Goal: Transaction & Acquisition: Download file/media

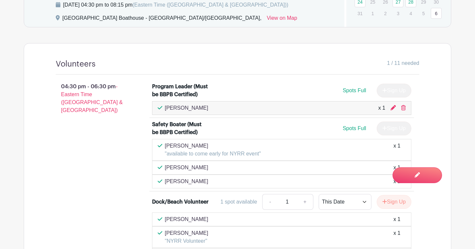
click at [114, 54] on div "Volunteers 1 / 11 needed 04:30 pm - 06:30 pm - Eastern Time ([GEOGRAPHIC_DATA] …" at bounding box center [237, 199] width 395 height 311
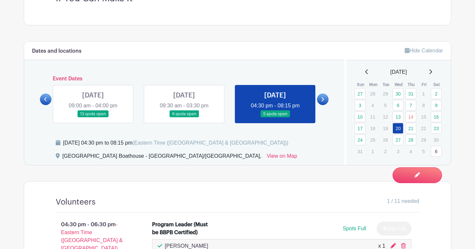
scroll to position [251, 0]
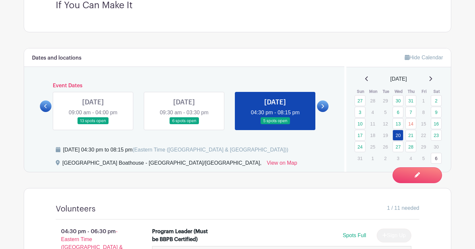
click at [93, 125] on link at bounding box center [93, 125] width 0 height 0
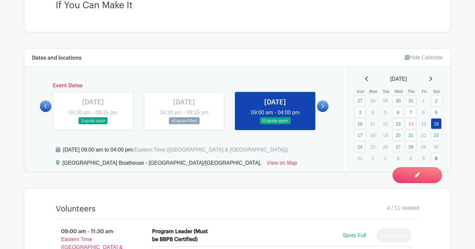
click at [175, 210] on div "4 / 11 needed" at bounding box center [258, 210] width 324 height 10
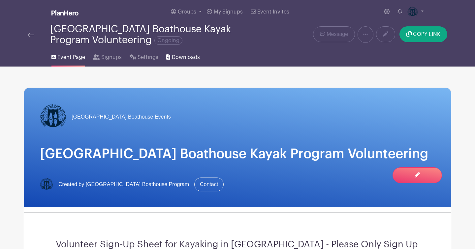
click at [181, 57] on span "Downloads" at bounding box center [186, 57] width 28 height 8
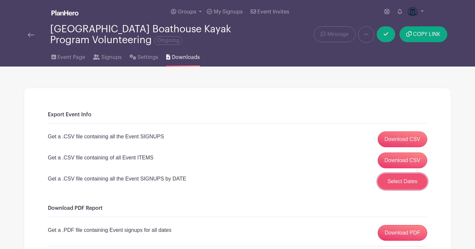
click at [399, 182] on button "Select Dates" at bounding box center [403, 182] width 50 height 16
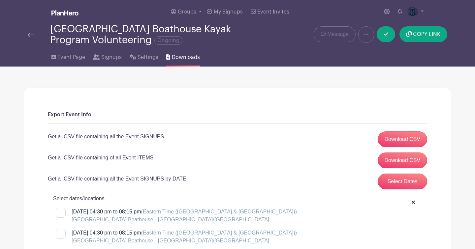
click at [290, 188] on div "Get a .CSV file containing all the Event SIGNUPS by DATE Select Dates" at bounding box center [238, 182] width 380 height 16
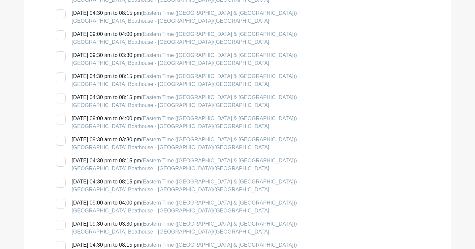
scroll to position [1069, 0]
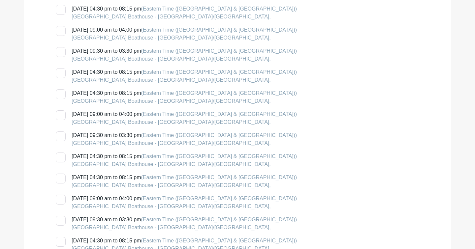
click at [62, 116] on div at bounding box center [61, 116] width 10 height 10
click at [60, 115] on input "[DATE] 09:00 am to 04:00 pm (Eastern Time ([GEOGRAPHIC_DATA] & [GEOGRAPHIC_DATA…" at bounding box center [58, 113] width 4 height 4
checkbox input "true"
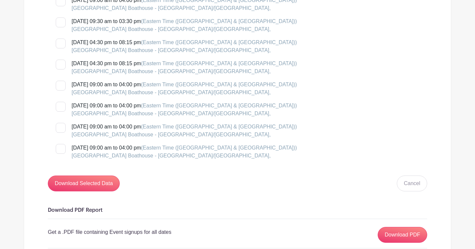
scroll to position [1280, 0]
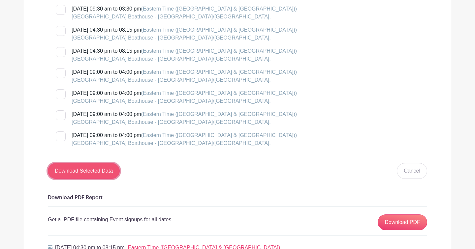
click at [100, 172] on input "Download Selected Data" at bounding box center [84, 171] width 72 height 16
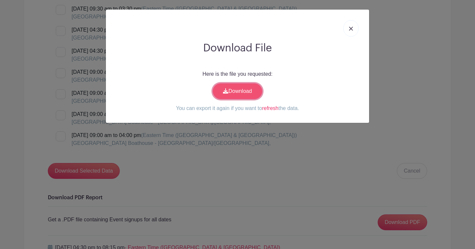
click at [243, 89] on link "Download" at bounding box center [238, 91] width 50 height 16
click at [352, 28] on img at bounding box center [351, 29] width 4 height 4
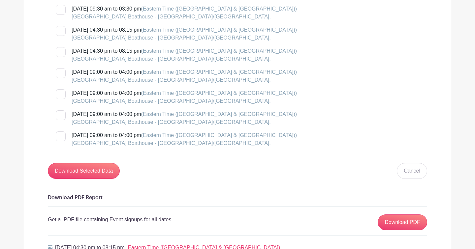
click at [327, 63] on div "[DATE] 04:30 pm to 08:15 pm (Eastern Time ([GEOGRAPHIC_DATA] & [GEOGRAPHIC_DATA…" at bounding box center [242, 55] width 372 height 16
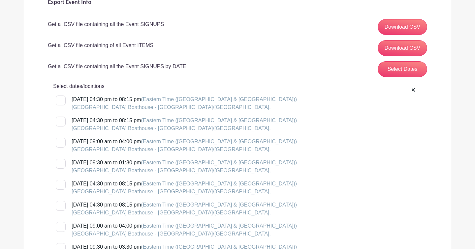
scroll to position [106, 0]
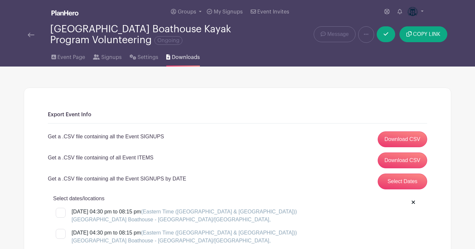
scroll to position [0, 0]
click at [30, 35] on img at bounding box center [31, 34] width 7 height 5
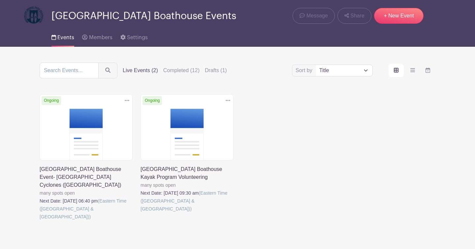
scroll to position [45, 0]
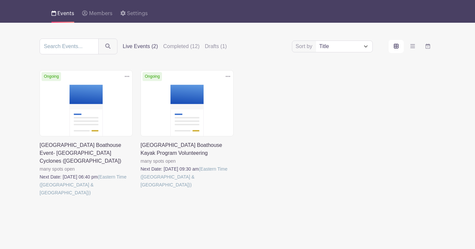
click at [141, 189] on link at bounding box center [141, 189] width 0 height 0
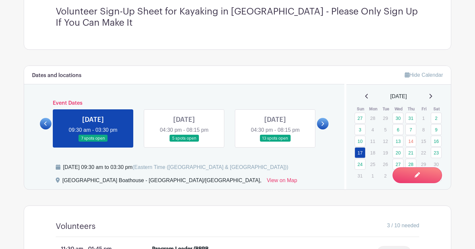
scroll to position [251, 0]
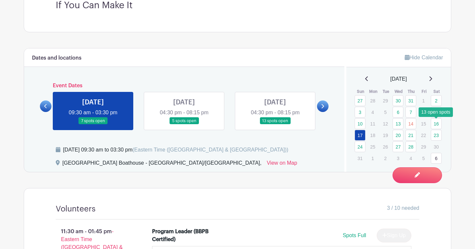
click at [435, 124] on link "16" at bounding box center [436, 123] width 11 height 11
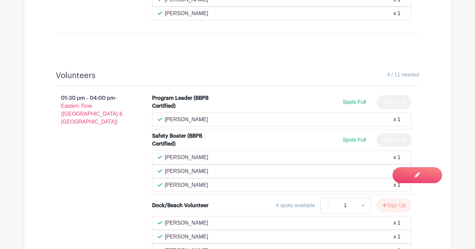
scroll to position [871, 0]
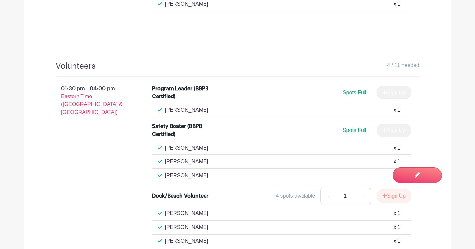
click at [148, 48] on div "Volunteers 4 / 11 needed 01:30 pm - 04:00 pm - Eastern Time ([GEOGRAPHIC_DATA] …" at bounding box center [237, 174] width 395 height 257
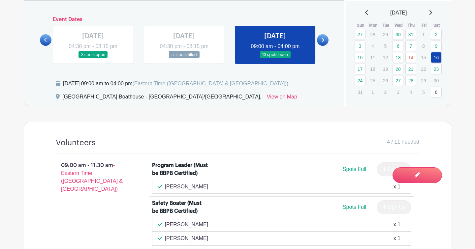
scroll to position [317, 0]
click at [322, 41] on icon at bounding box center [322, 40] width 3 height 5
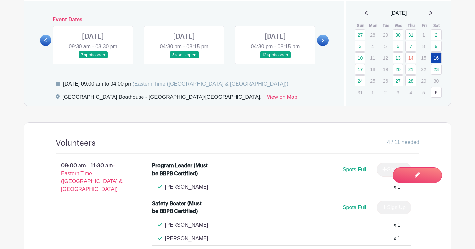
click at [93, 59] on link at bounding box center [93, 59] width 0 height 0
